Goal: Task Accomplishment & Management: Manage account settings

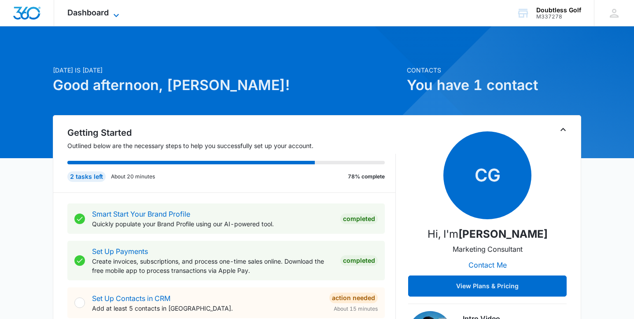
click at [99, 15] on span "Dashboard" at bounding box center [87, 12] width 41 height 9
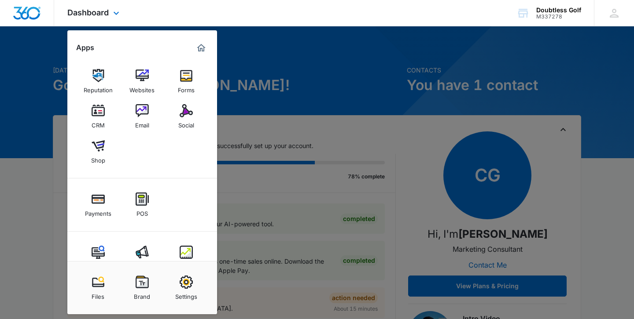
scroll to position [24, 0]
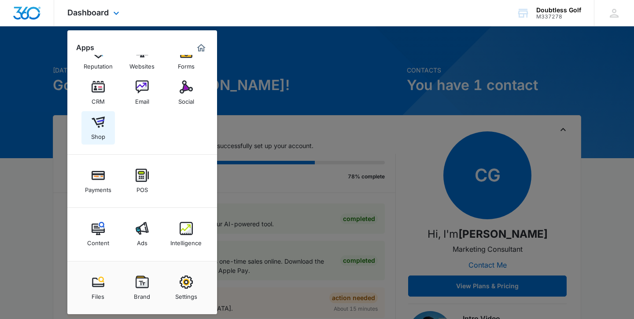
click at [102, 130] on div "Shop" at bounding box center [98, 134] width 14 height 11
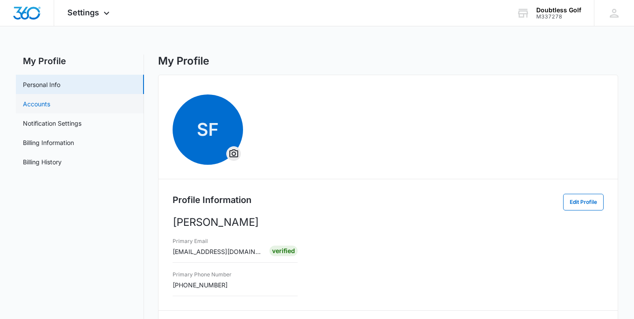
click at [50, 107] on link "Accounts" at bounding box center [36, 103] width 27 height 9
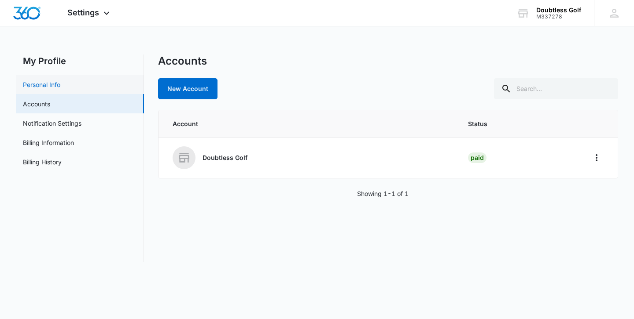
click at [60, 82] on link "Personal Info" at bounding box center [41, 84] width 37 height 9
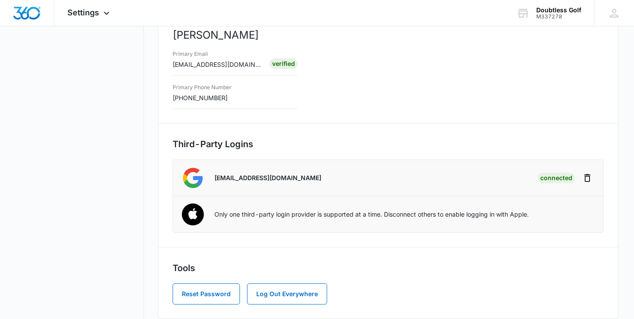
scroll to position [198, 0]
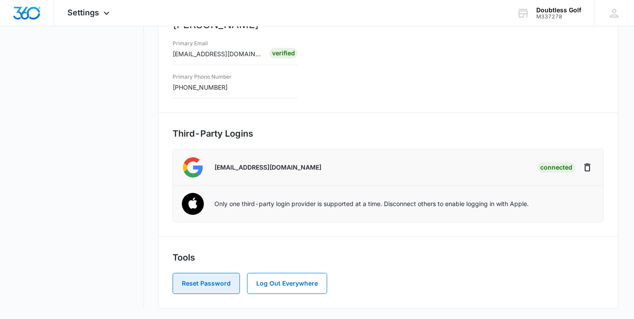
click at [207, 285] on button "Reset Password" at bounding box center [205, 283] width 67 height 21
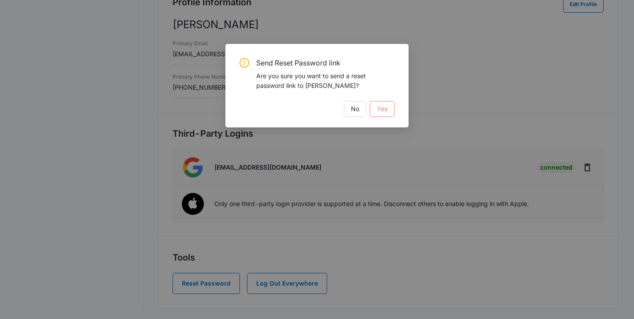
click at [386, 109] on span "Yes" at bounding box center [382, 109] width 11 height 10
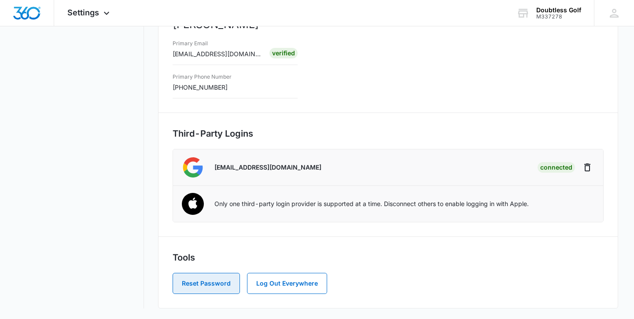
scroll to position [0, 0]
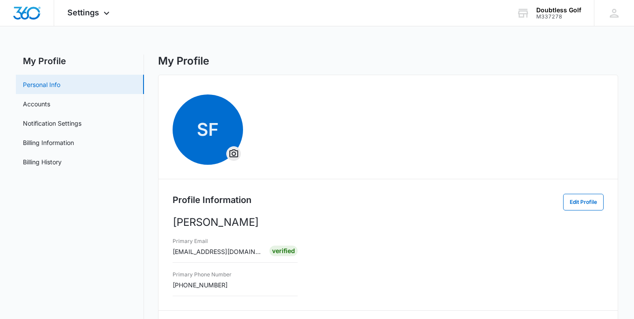
click at [60, 80] on link "Personal Info" at bounding box center [41, 84] width 37 height 9
click at [35, 15] on img "Dashboard" at bounding box center [27, 13] width 28 height 13
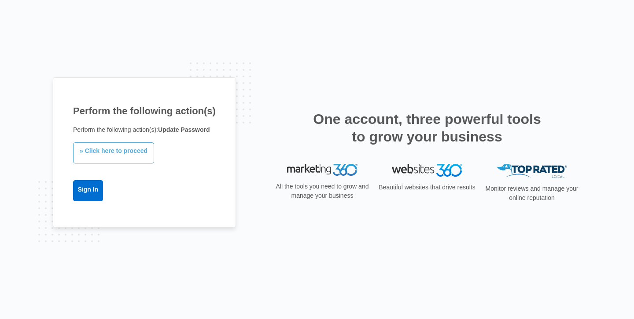
click at [110, 154] on link "» Click here to proceed" at bounding box center [113, 153] width 81 height 21
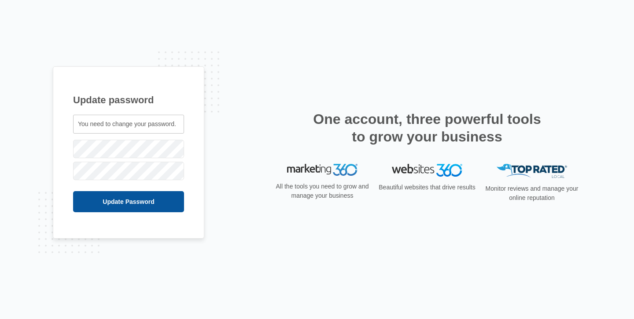
click at [122, 198] on input "Update Password" at bounding box center [128, 201] width 111 height 21
